Goal: Transaction & Acquisition: Purchase product/service

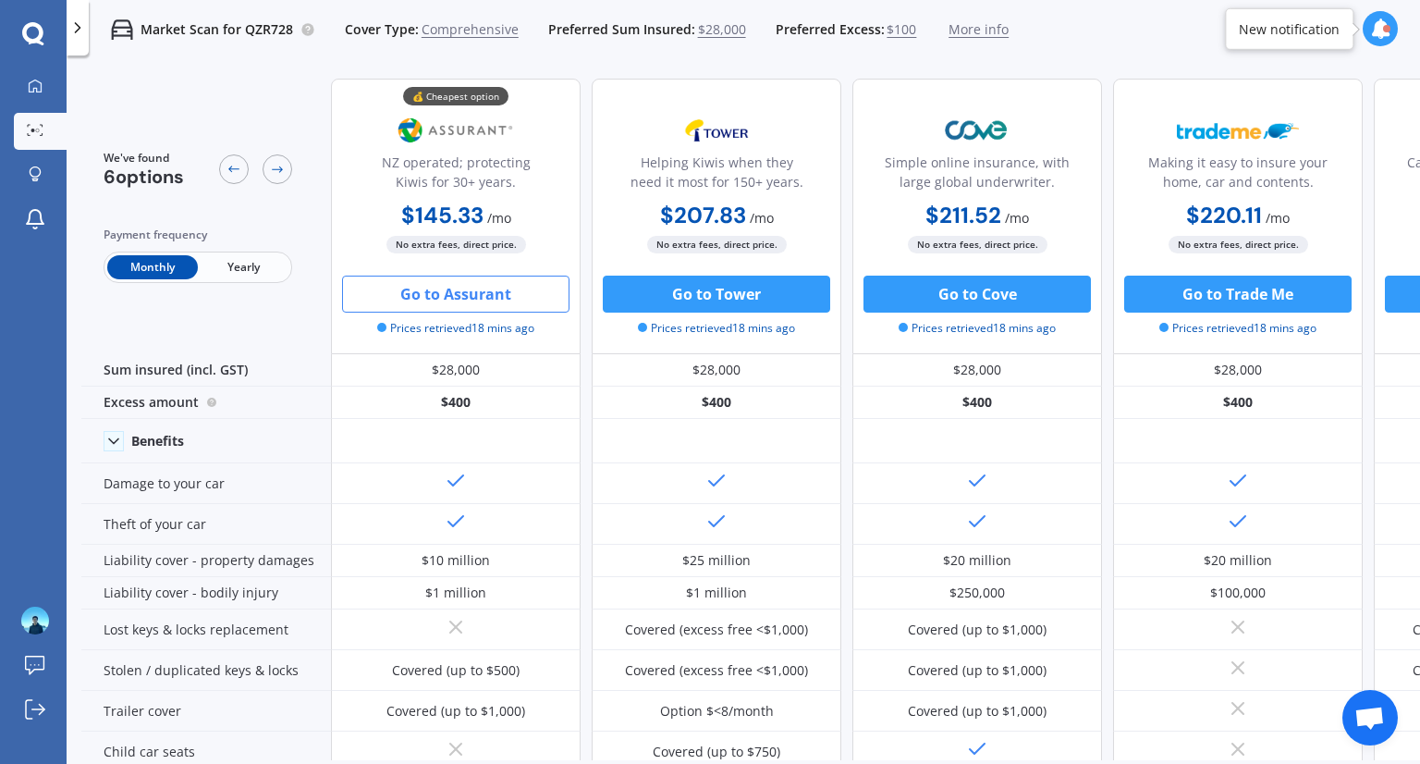
click at [461, 293] on button "Go to Assurant" at bounding box center [455, 294] width 227 height 37
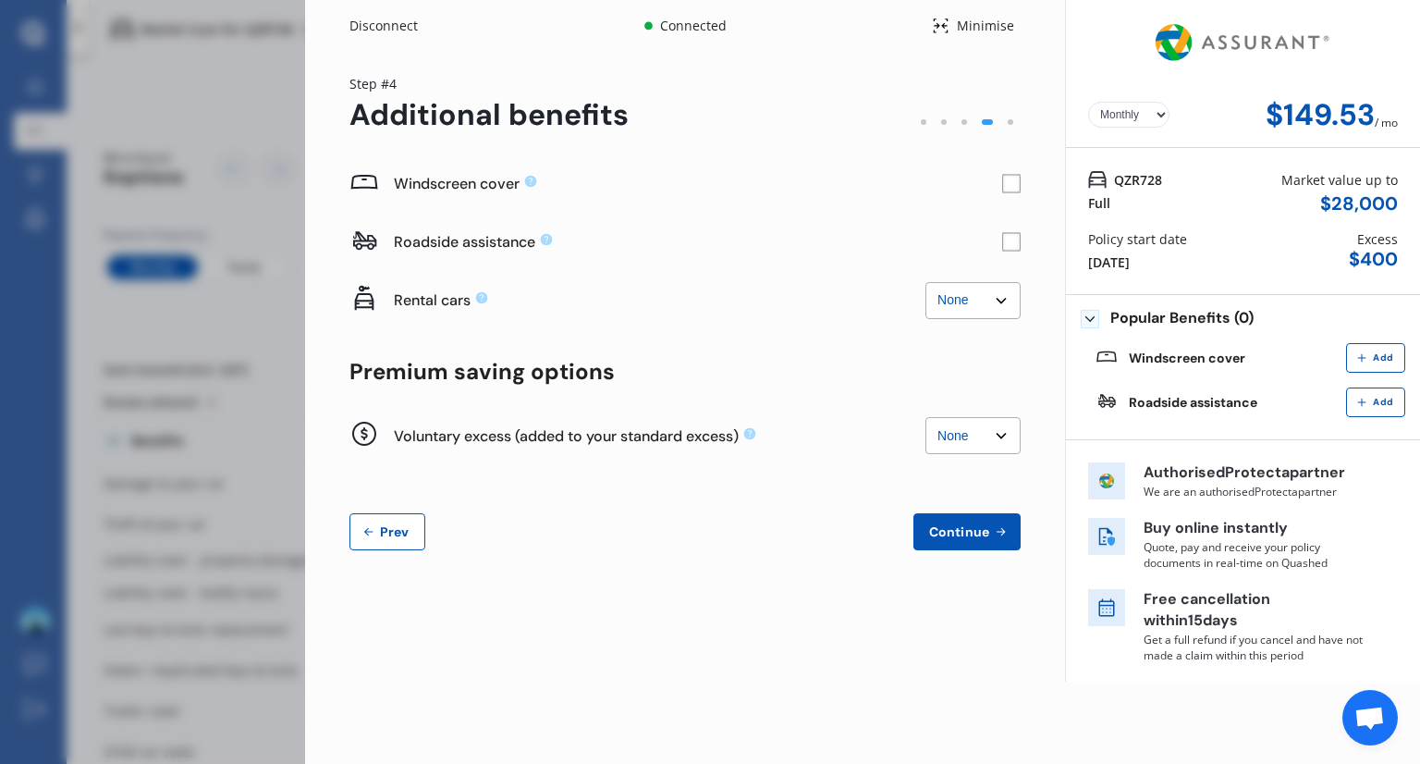
drag, startPoint x: 924, startPoint y: 480, endPoint x: 843, endPoint y: 493, distance: 81.5
click at [843, 493] on div "Windscreen cover Roadside assistance Rental cars None $2,500 $5,000 None $2,500…" at bounding box center [684, 352] width 671 height 396
click at [1129, 112] on select "Yearly Monthly" at bounding box center [1128, 115] width 81 height 26
select select "Yearly"
click at [1088, 102] on select "Yearly Monthly" at bounding box center [1128, 115] width 81 height 26
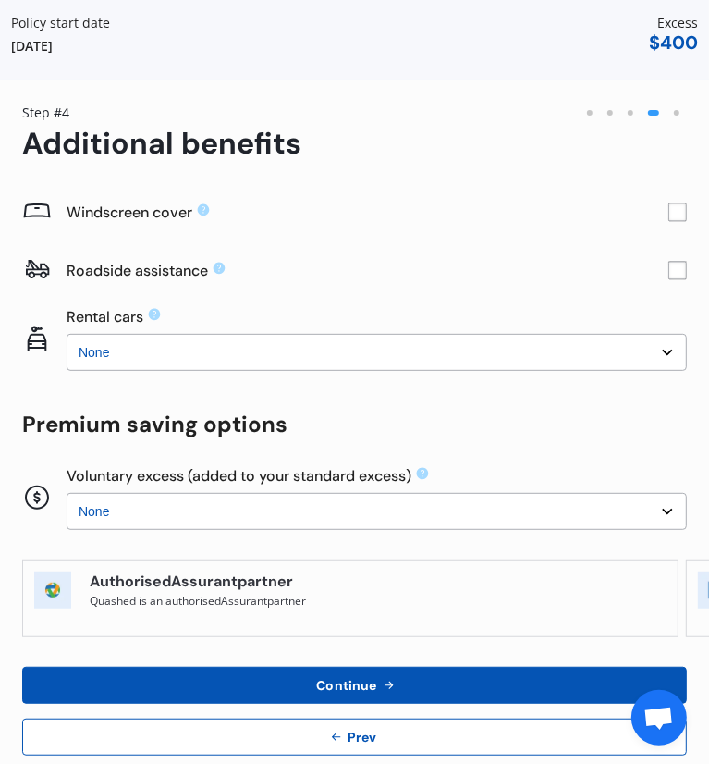
scroll to position [259, 0]
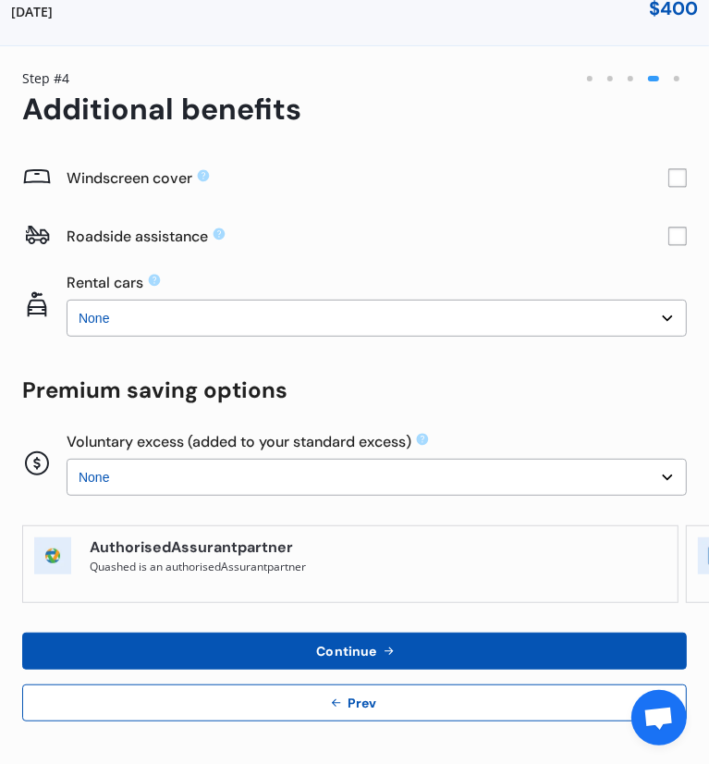
click at [269, 469] on select "None $500 $1,000" at bounding box center [377, 477] width 620 height 37
select select "500.00"
click at [67, 459] on select "None $500 $1,000" at bounding box center [377, 477] width 620 height 37
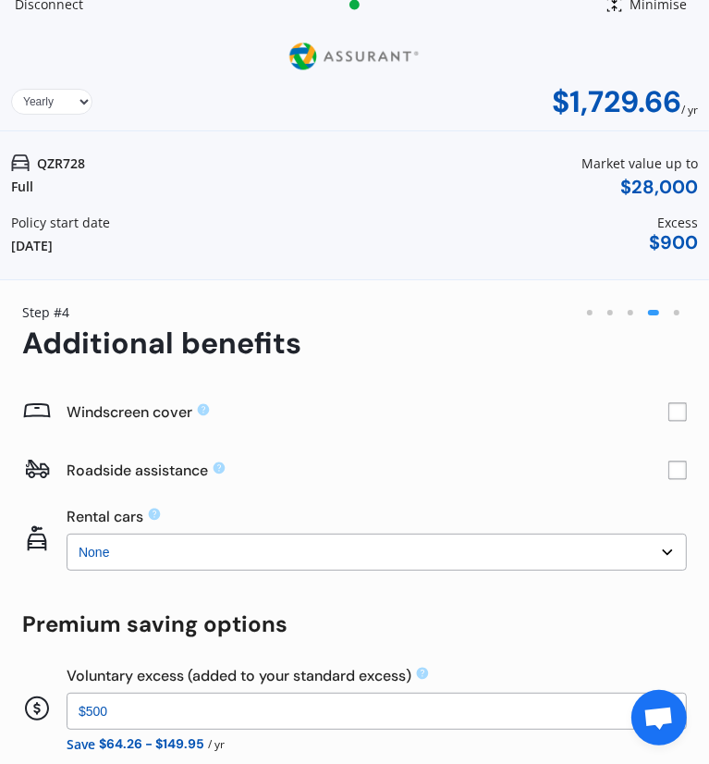
scroll to position [0, 0]
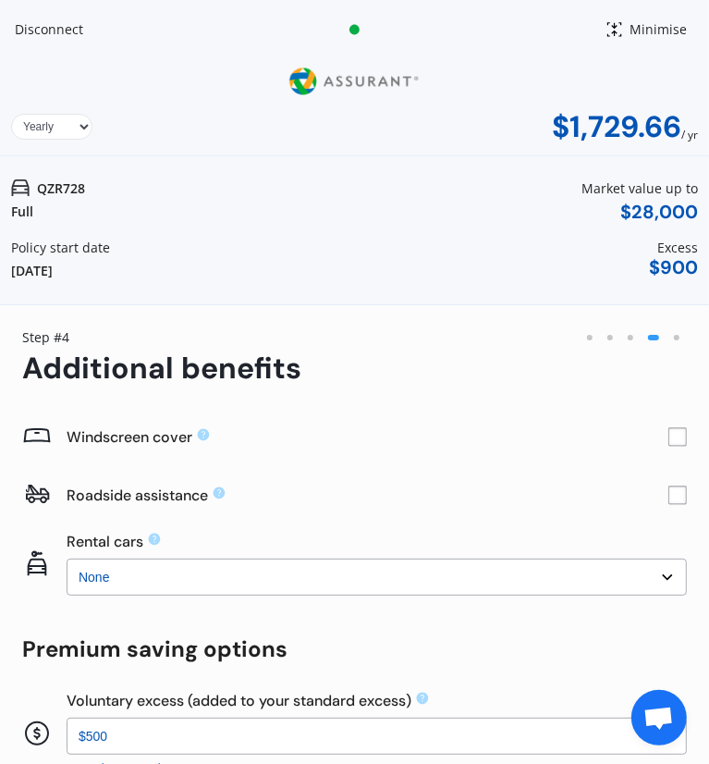
click at [623, 22] on div "Minimise" at bounding box center [658, 29] width 71 height 18
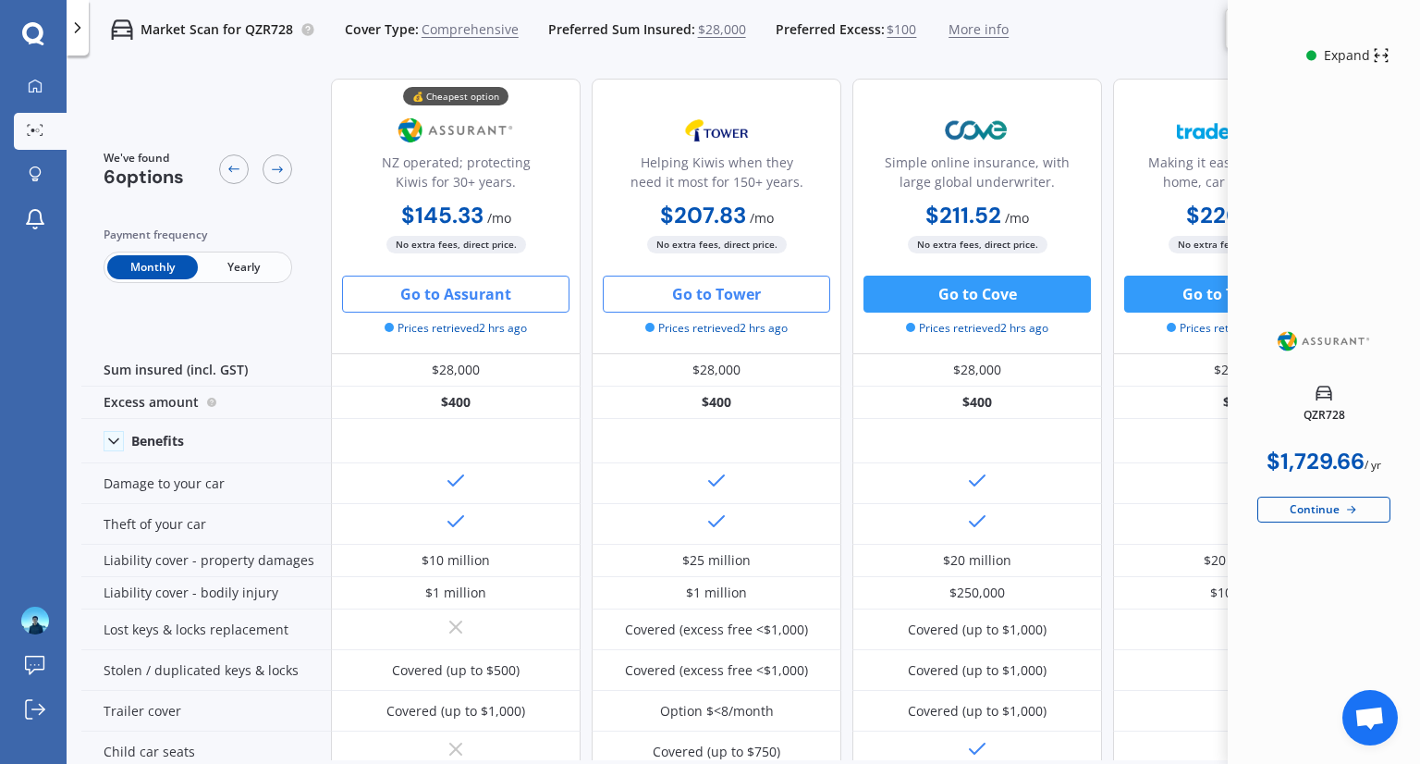
click at [741, 303] on button "Go to Tower" at bounding box center [716, 294] width 227 height 37
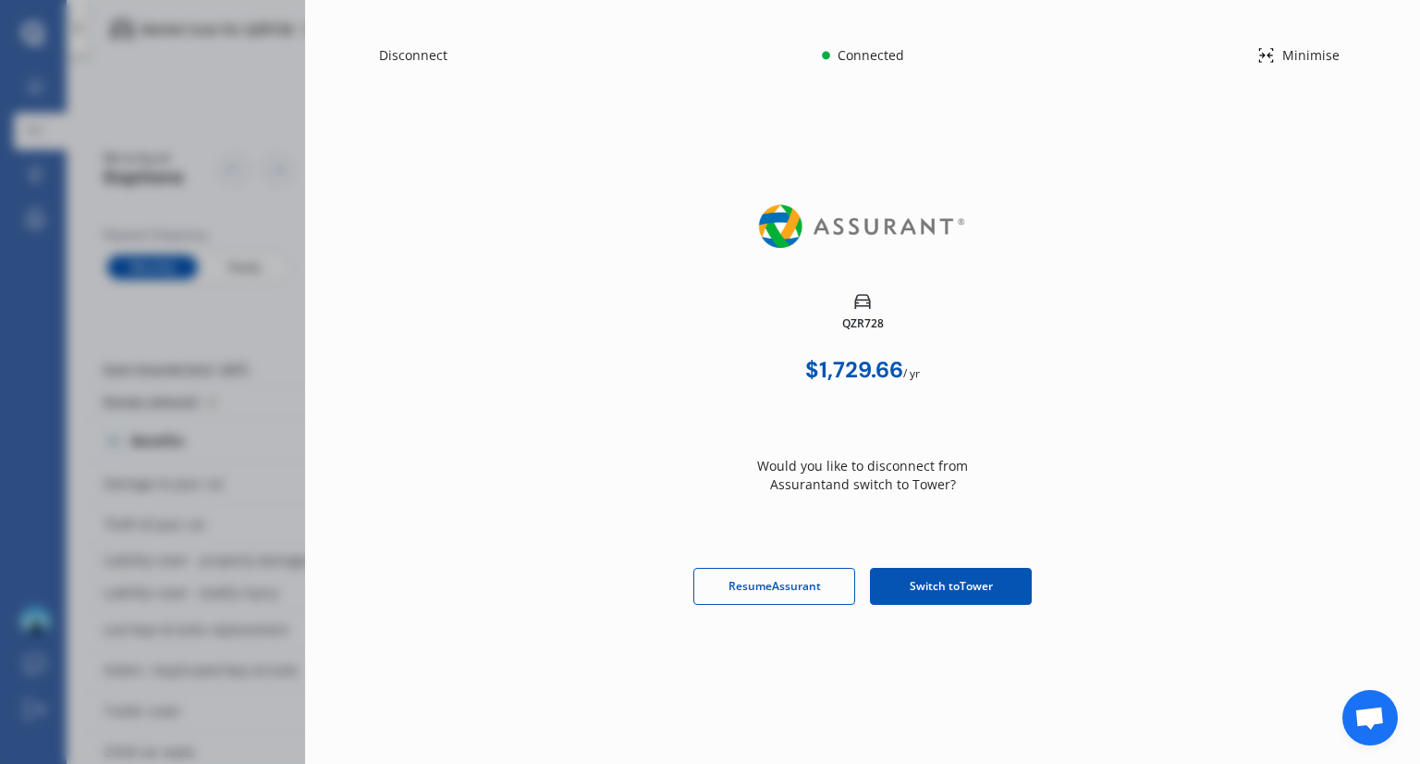
click at [910, 585] on span "Switch to Tower" at bounding box center [951, 586] width 83 height 17
